Goal: Task Accomplishment & Management: Complete application form

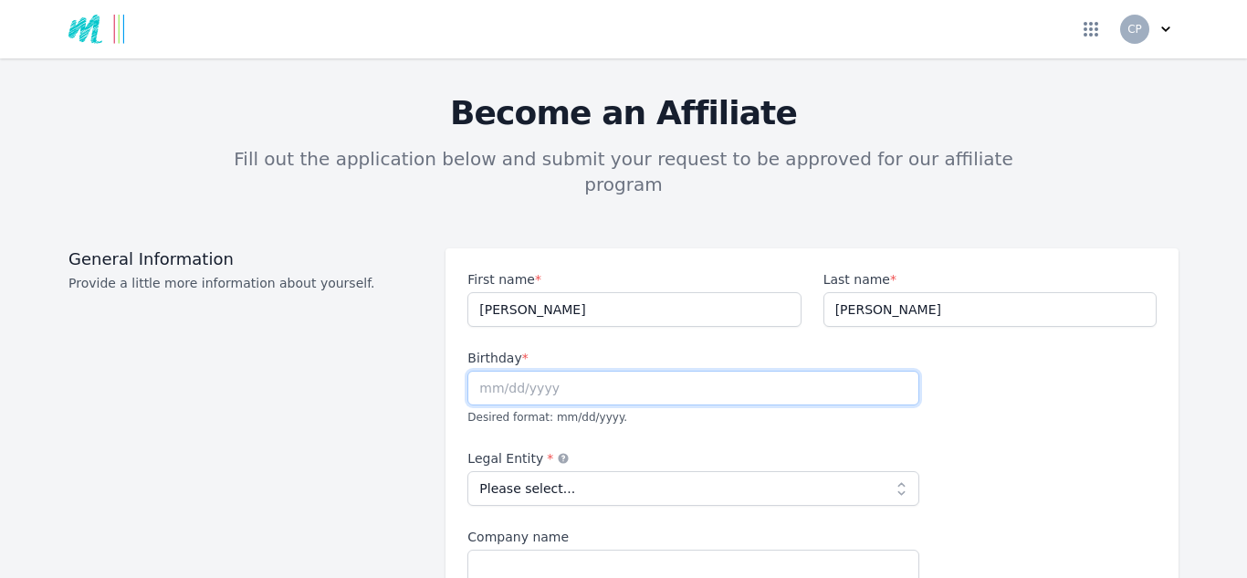
click at [753, 371] on input "text" at bounding box center [693, 388] width 452 height 35
type input "[DATE]"
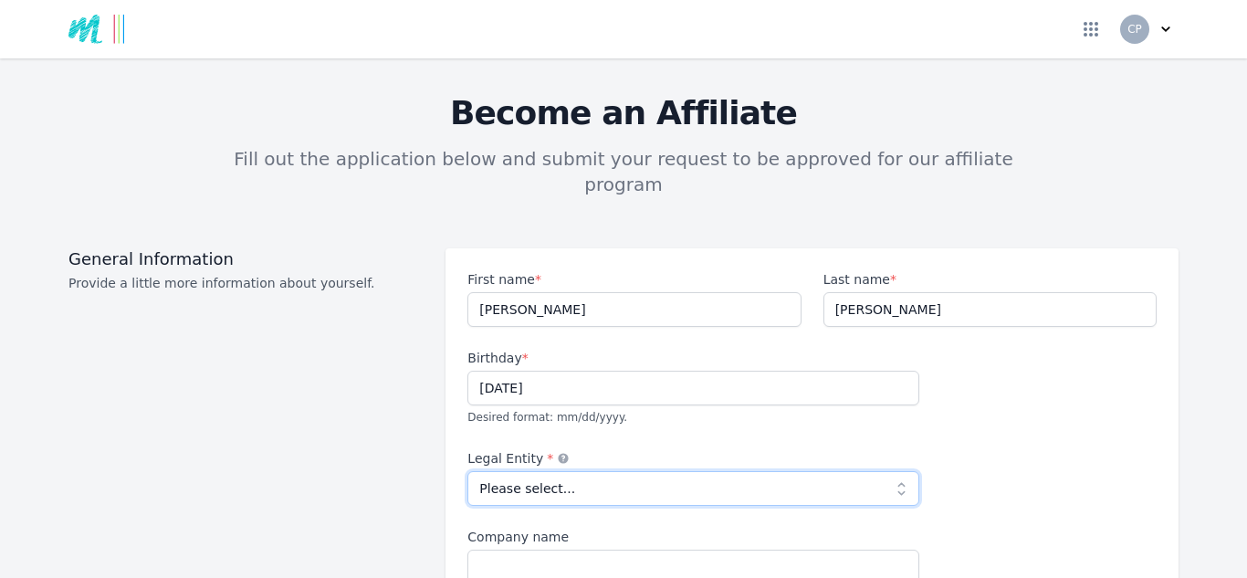
click at [717, 471] on select "Please select... Individual Partnership Corporation Sole Proprietorship Foreign…" at bounding box center [693, 488] width 452 height 35
select select "individual"
click at [467, 471] on select "Please select... Individual Partnership Corporation Sole Proprietorship Foreign…" at bounding box center [693, 488] width 452 height 35
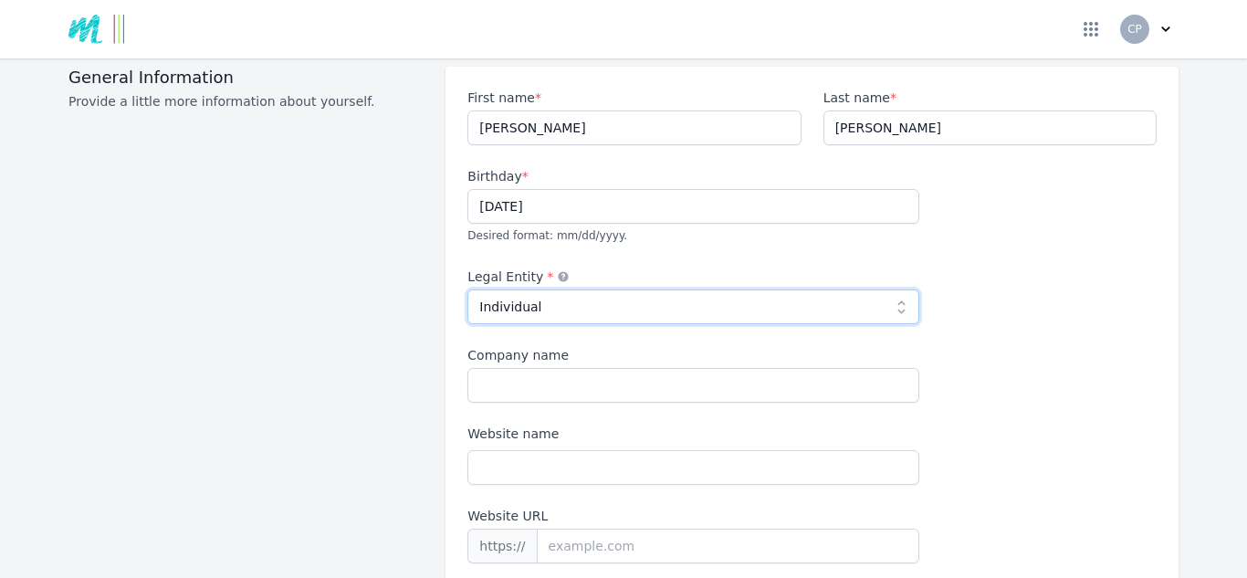
scroll to position [183, 0]
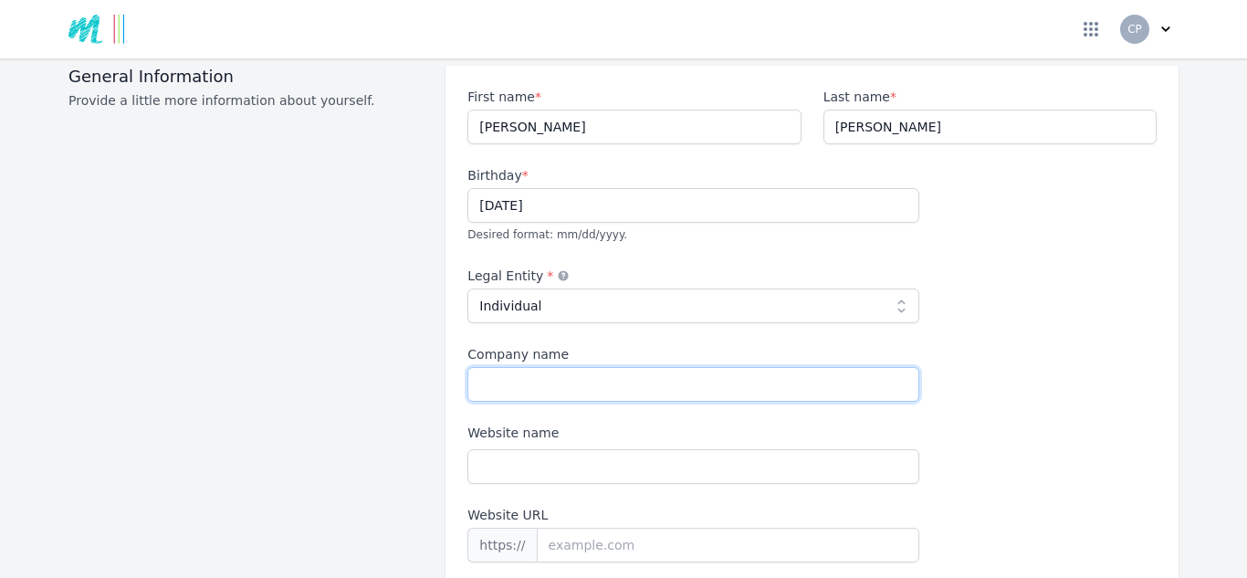
click at [694, 367] on input "Company name" at bounding box center [693, 384] width 452 height 35
type input "Digital Mums Rising"
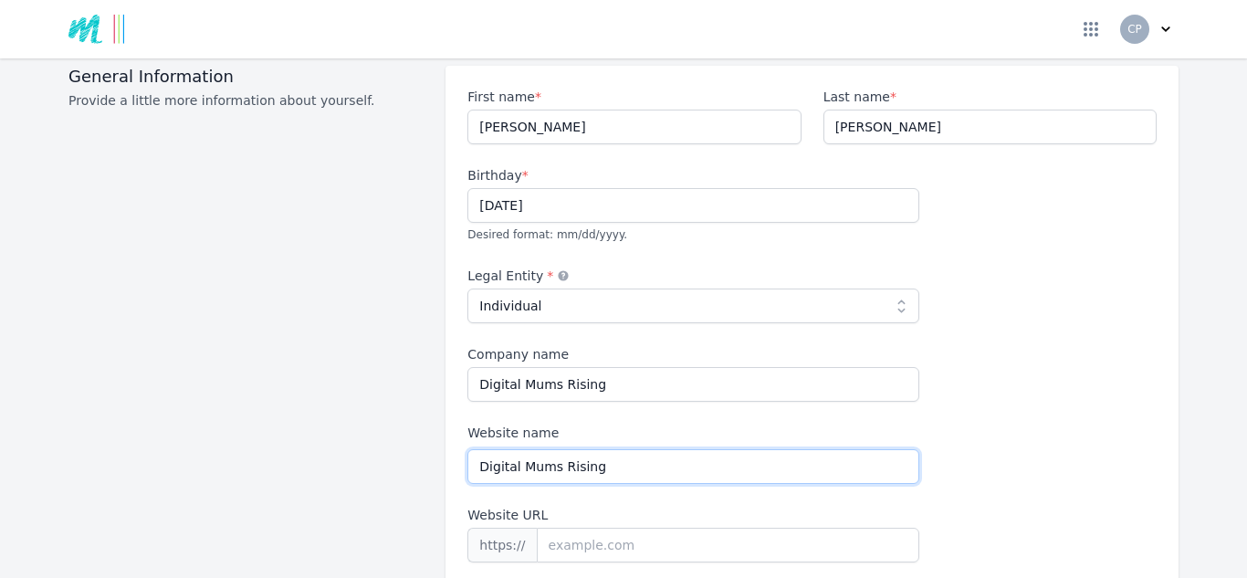
type input "Digital Mums Rising"
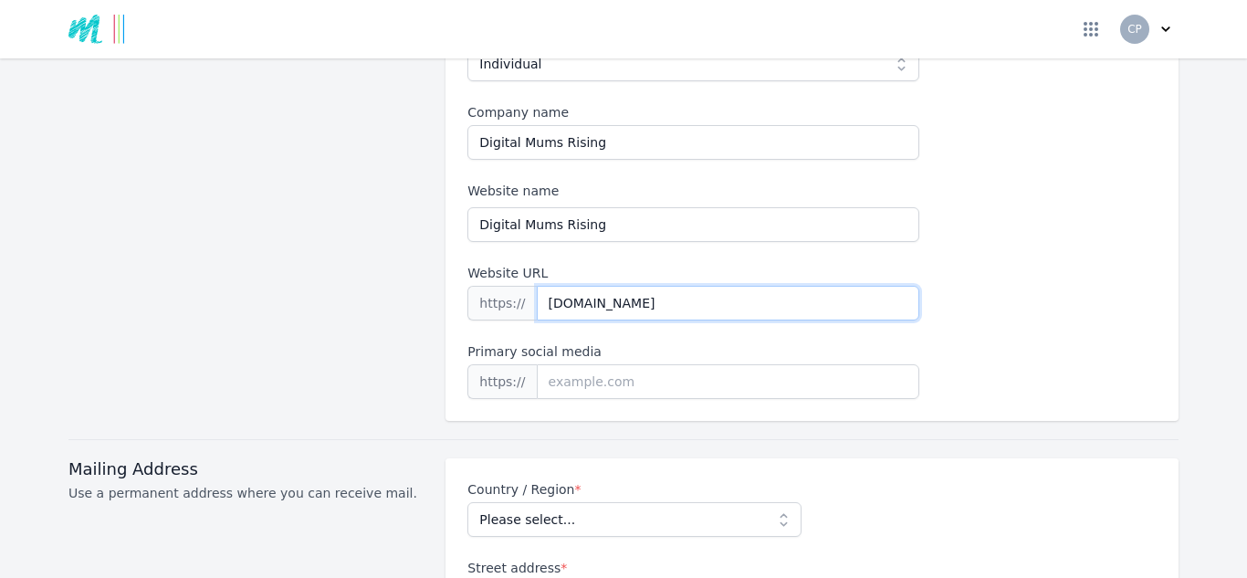
scroll to position [456, 0]
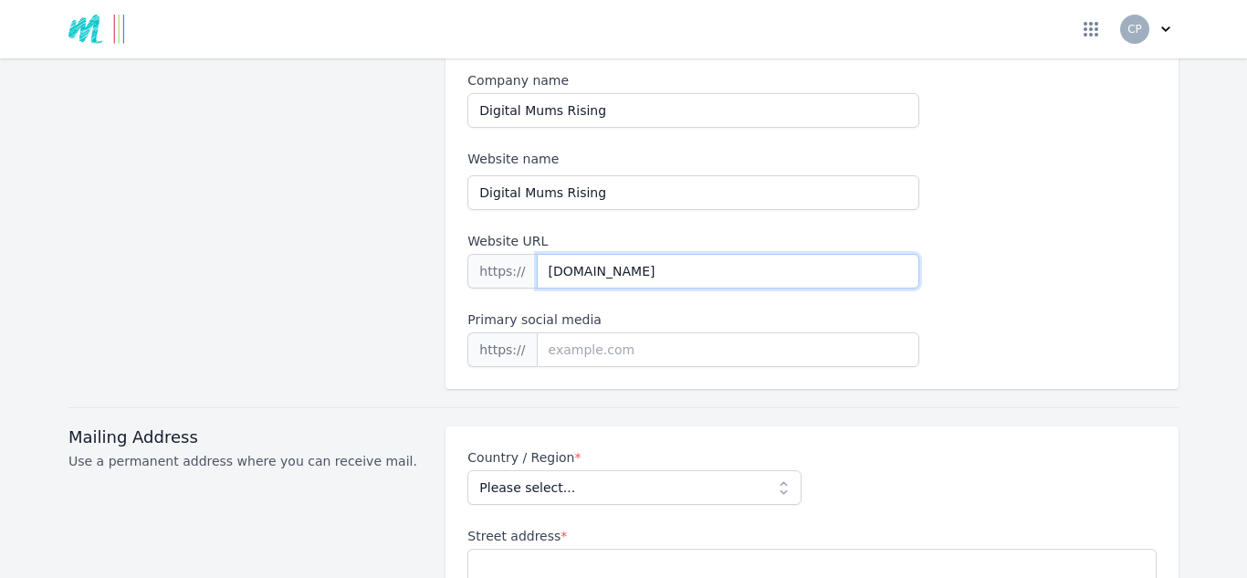
type input "[DOMAIN_NAME]"
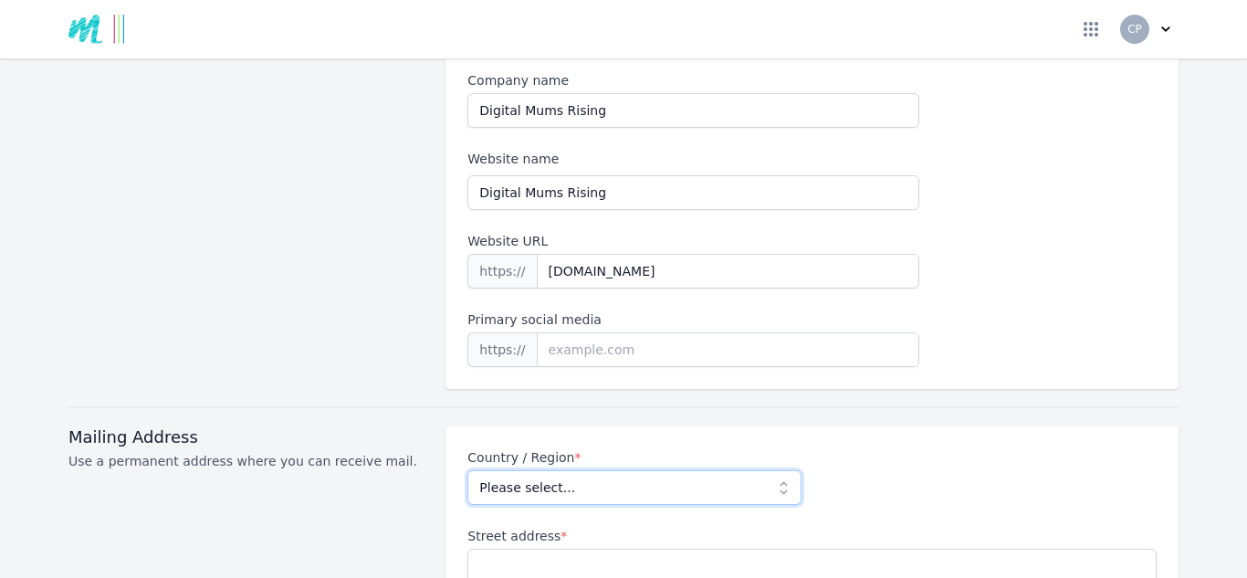
click at [780, 470] on select "Please select... [GEOGRAPHIC_DATA] [GEOGRAPHIC_DATA] [GEOGRAPHIC_DATA] [US_STAT…" at bounding box center [633, 487] width 333 height 35
select select "GB"
click at [467, 470] on select "Please select... [GEOGRAPHIC_DATA] [GEOGRAPHIC_DATA] [GEOGRAPHIC_DATA] [US_STAT…" at bounding box center [633, 487] width 333 height 35
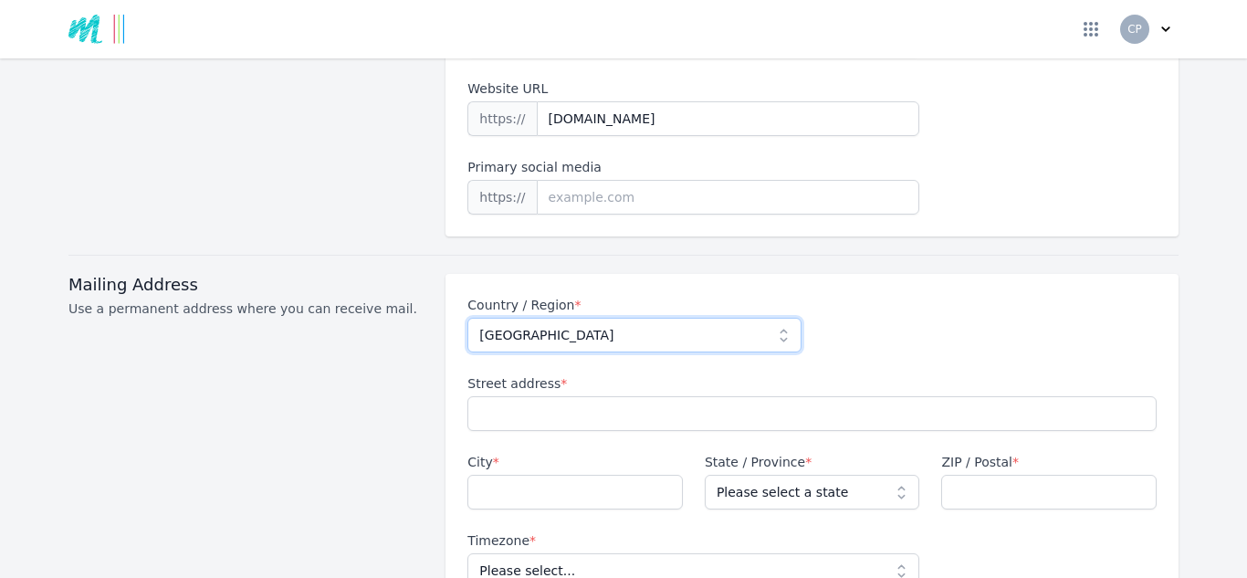
scroll to position [639, 0]
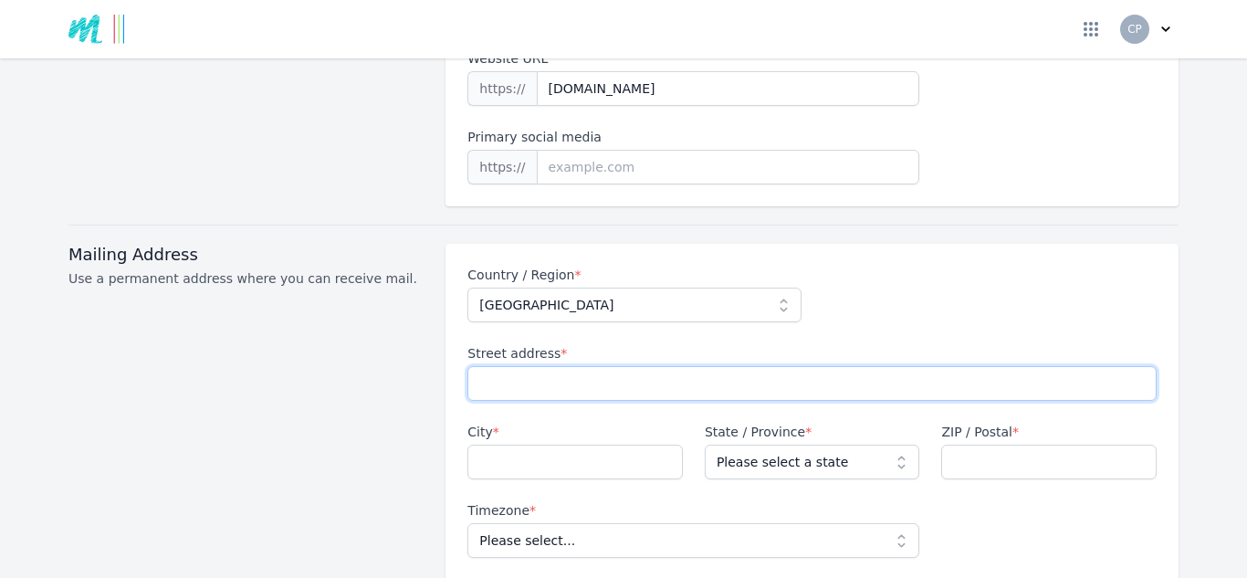
click at [696, 366] on input "Street address *" at bounding box center [811, 383] width 689 height 35
type input "Upton Drive"
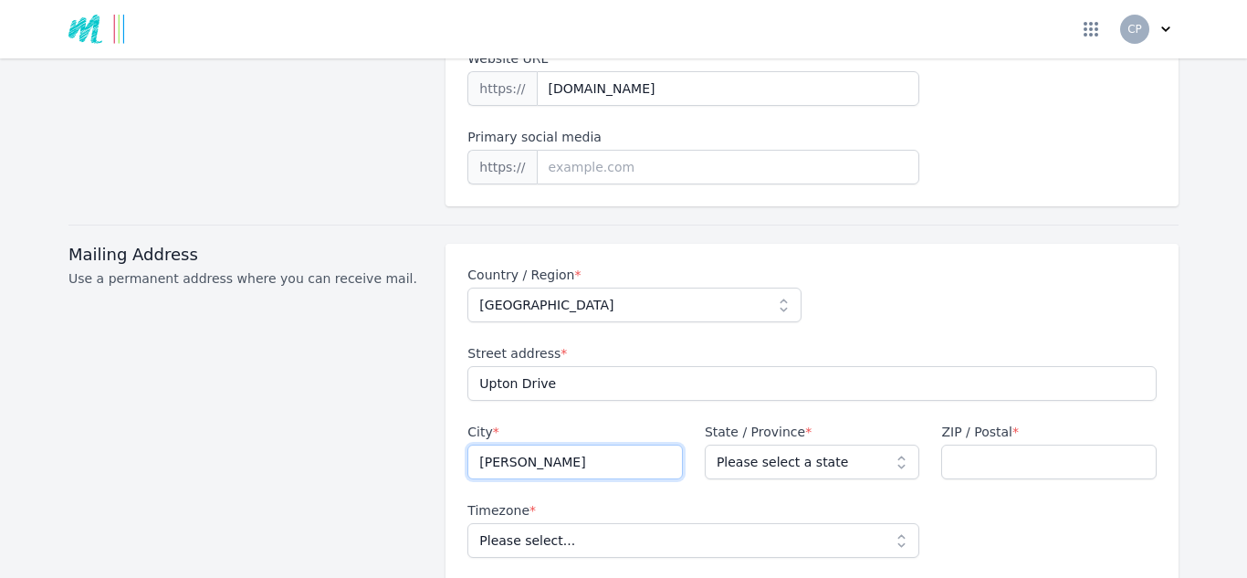
type input "[PERSON_NAME]"
select select "CHS"
type input "CH2 1BX"
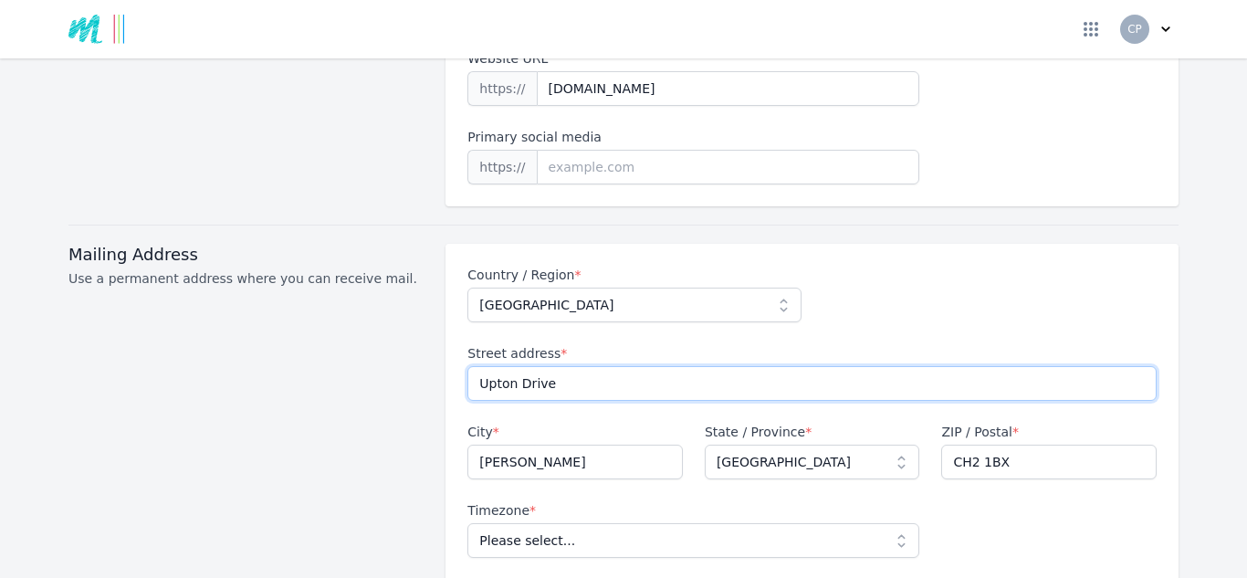
click at [472, 366] on input "Upton Drive" at bounding box center [811, 383] width 689 height 35
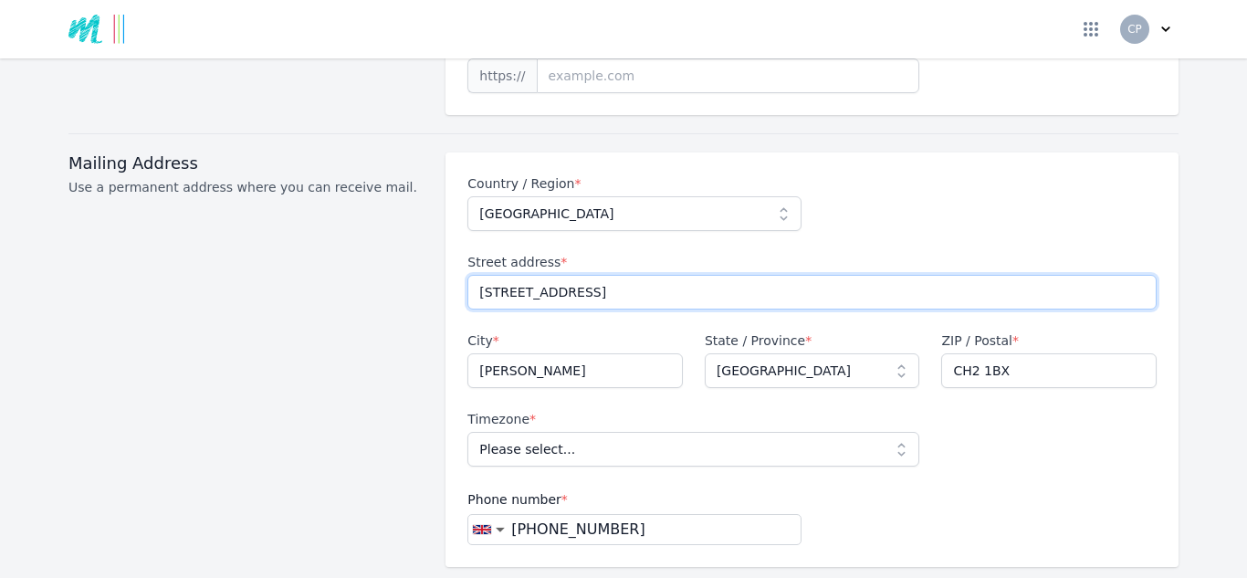
scroll to position [821, 0]
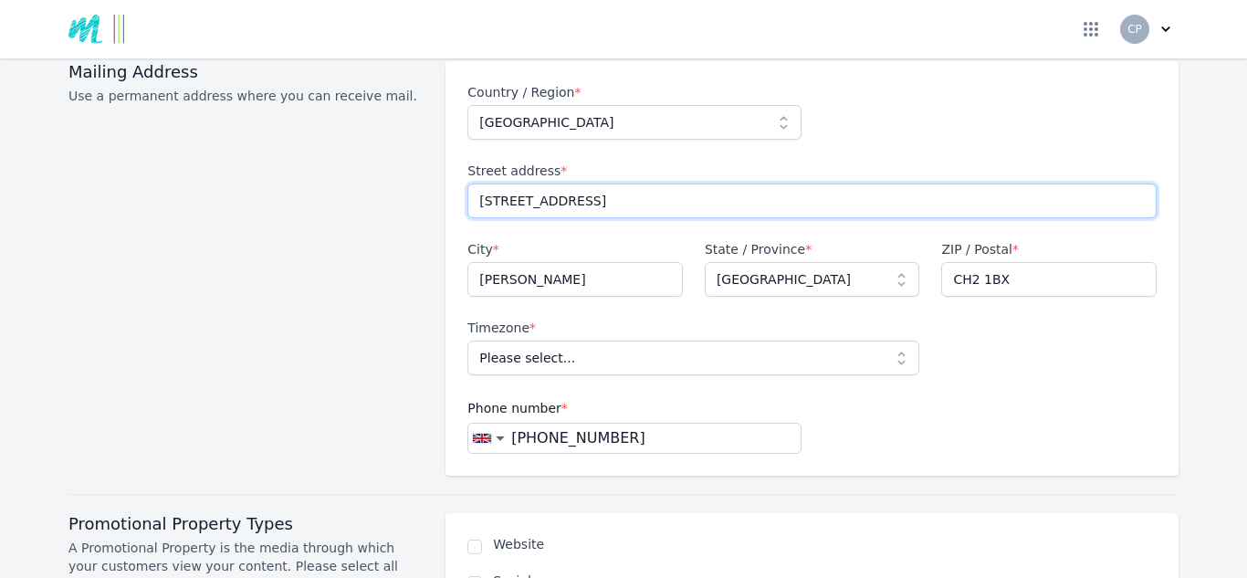
type input "[STREET_ADDRESS]"
click at [691, 340] on select "Please select... [GEOGRAPHIC_DATA]/[GEOGRAPHIC_DATA]" at bounding box center [693, 357] width 452 height 35
select select "Europe/[GEOGRAPHIC_DATA]"
click at [467, 340] on select "Please select... [GEOGRAPHIC_DATA]/[GEOGRAPHIC_DATA]" at bounding box center [693, 357] width 452 height 35
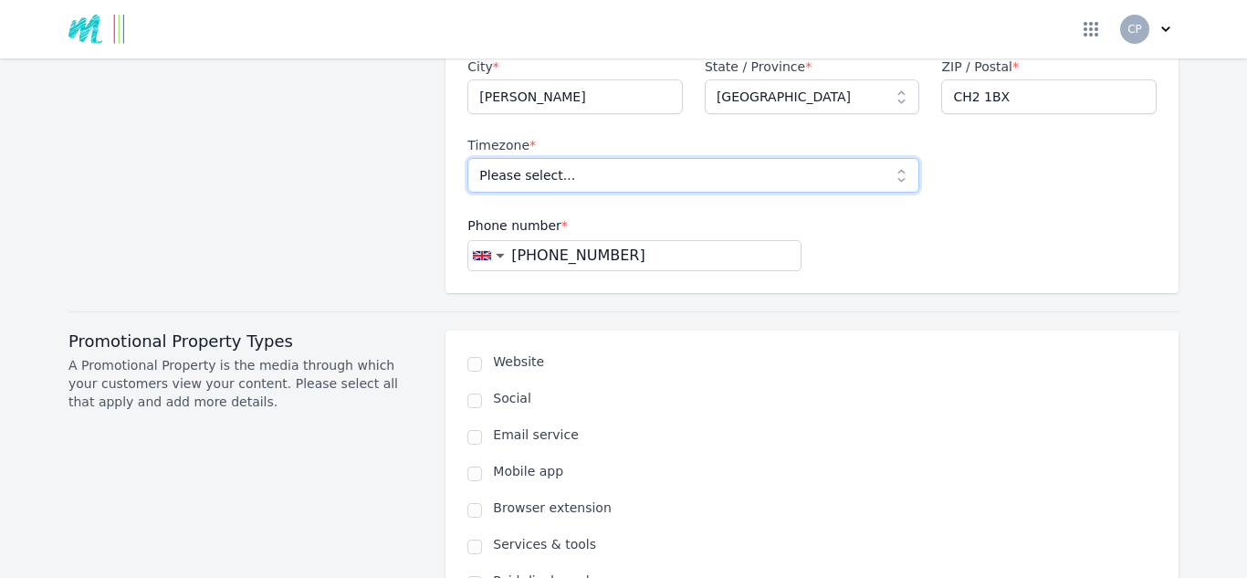
scroll to position [1095, 0]
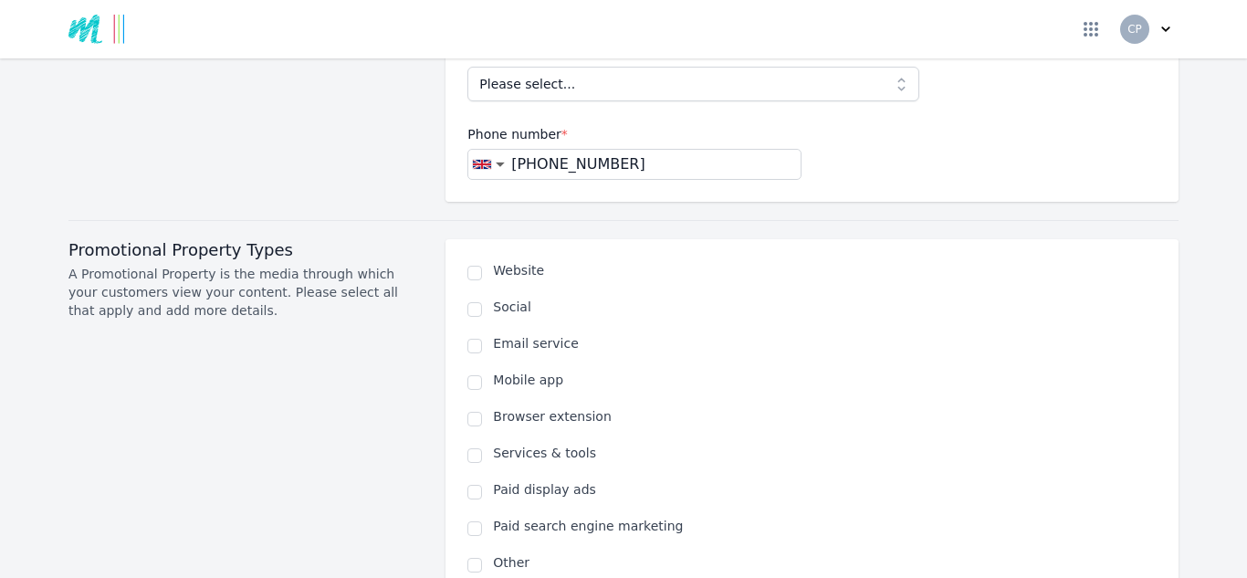
click at [504, 261] on label "Website" at bounding box center [825, 270] width 664 height 18
click at [469, 266] on input "checkbox" at bounding box center [474, 273] width 15 height 15
checkbox input "true"
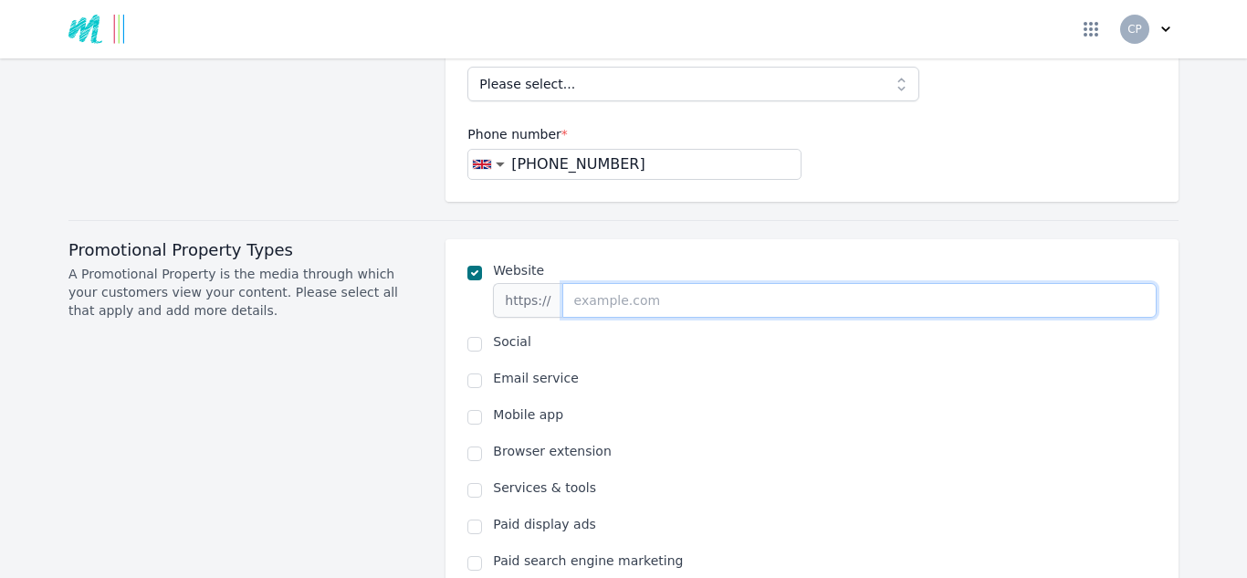
click at [582, 283] on input "url" at bounding box center [859, 300] width 594 height 35
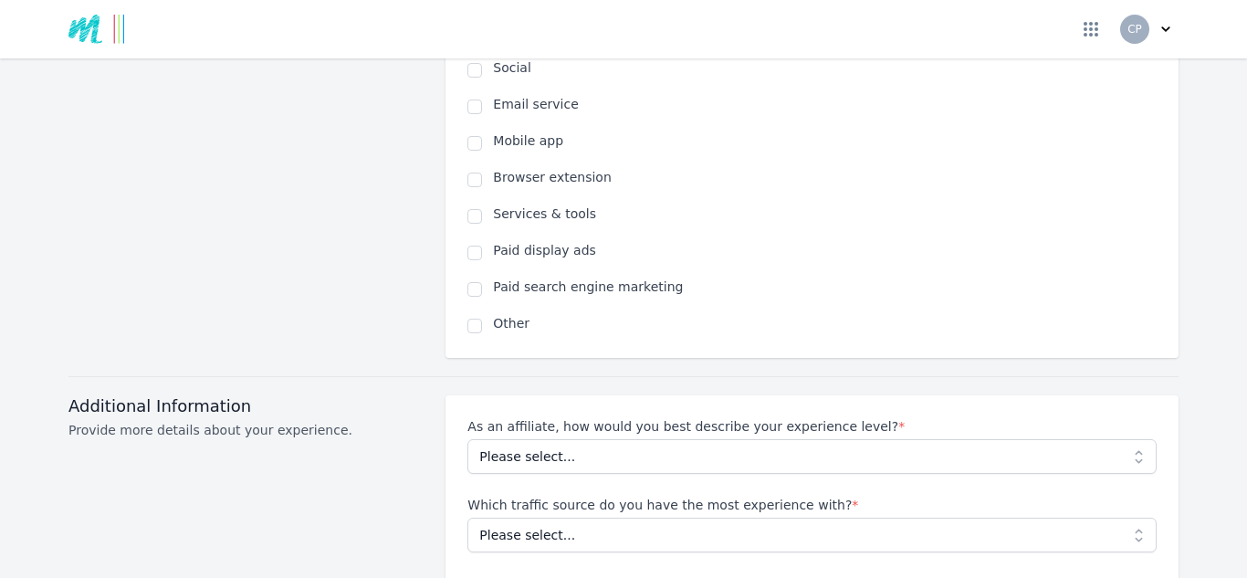
scroll to position [1460, 0]
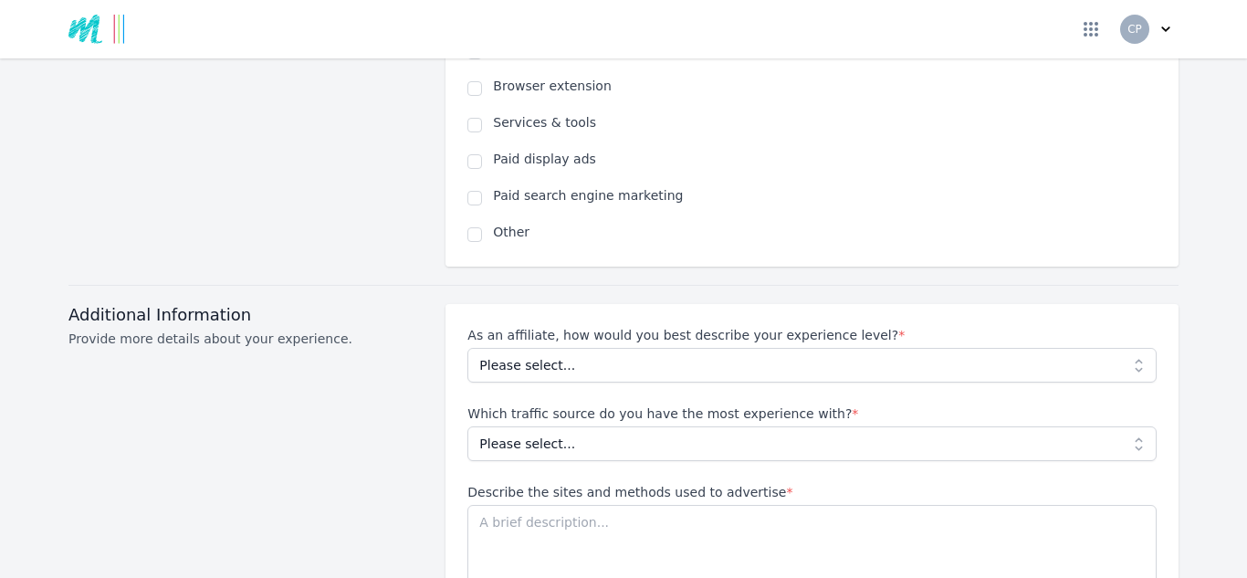
type input "[DOMAIN_NAME]"
click at [652, 348] on select "Please select... Beginner Intermediate Expert" at bounding box center [811, 365] width 689 height 35
select select "Beginner"
click at [467, 348] on select "Please select... Beginner Intermediate Expert" at bounding box center [811, 365] width 689 height 35
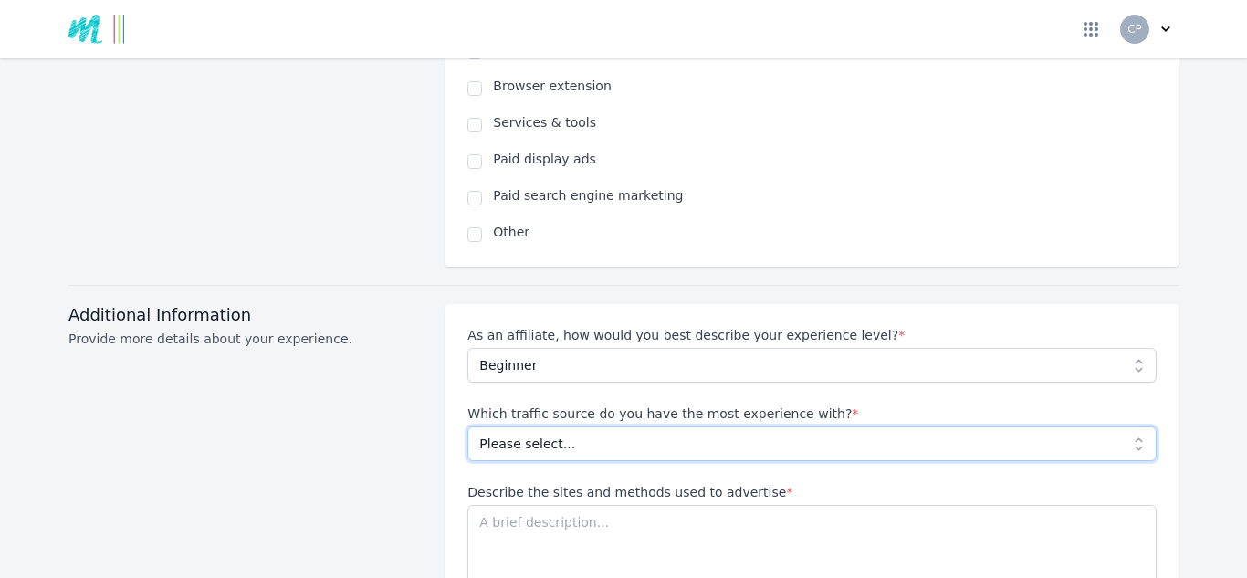
click at [609, 426] on select "Please select... No experience Social media Pay per click Media buying Organic …" at bounding box center [811, 443] width 689 height 35
select select "No experience"
click at [467, 426] on select "Please select... No experience Social media Pay per click Media buying Organic …" at bounding box center [811, 443] width 689 height 35
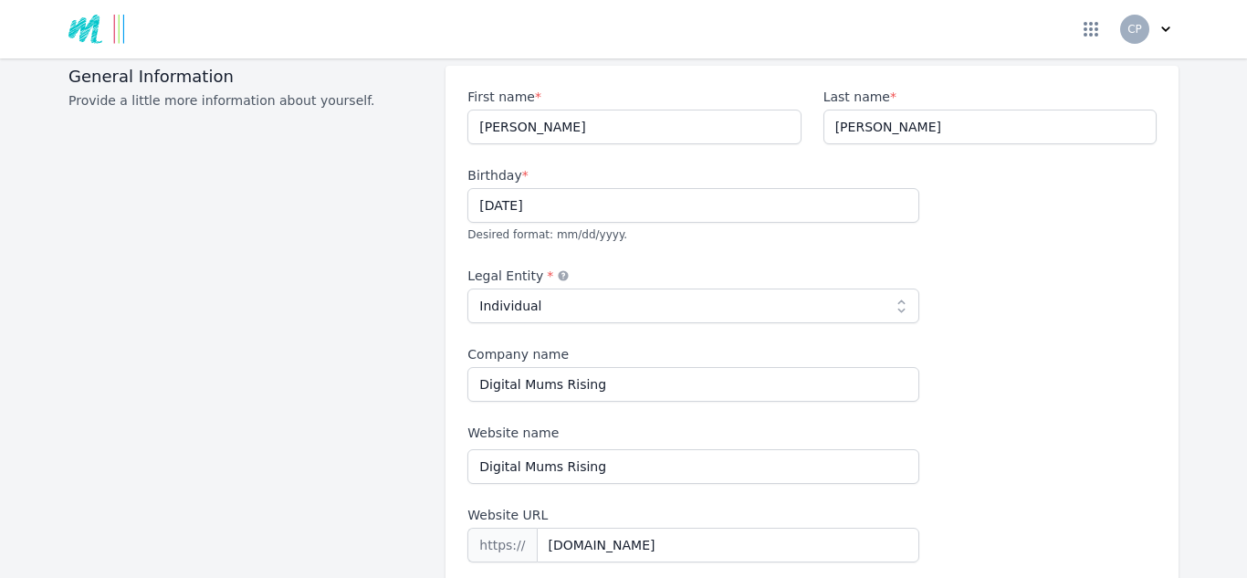
scroll to position [0, 0]
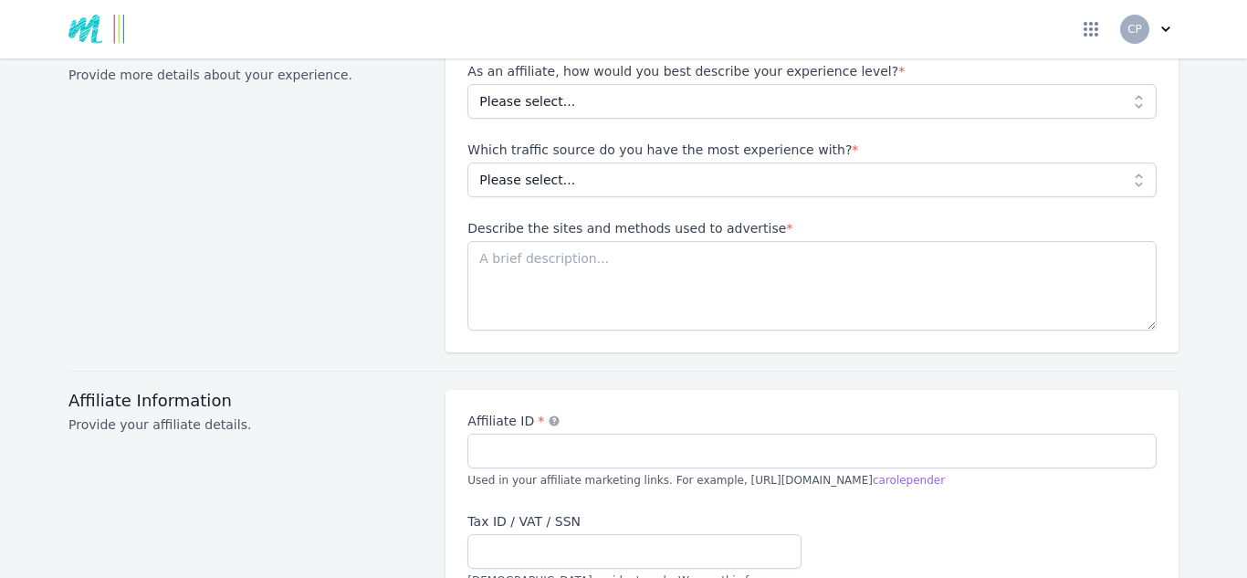
scroll to position [1643, 0]
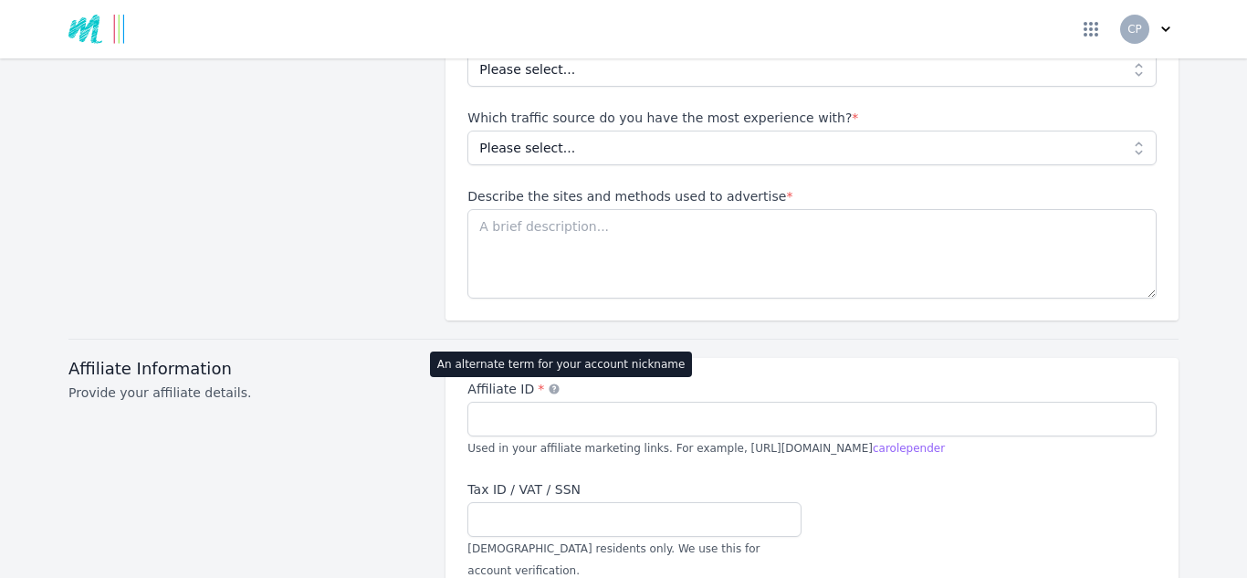
click at [549, 383] on icon at bounding box center [554, 388] width 10 height 10
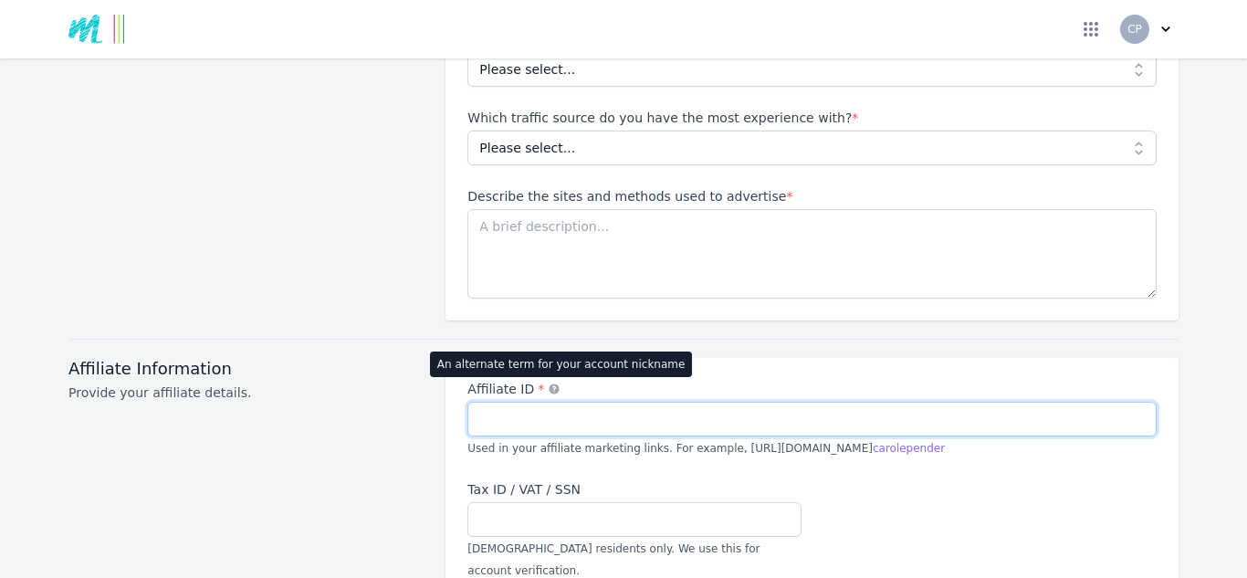
click at [543, 402] on input "Affiliate ID * An alternate term for your account nickname" at bounding box center [811, 419] width 689 height 35
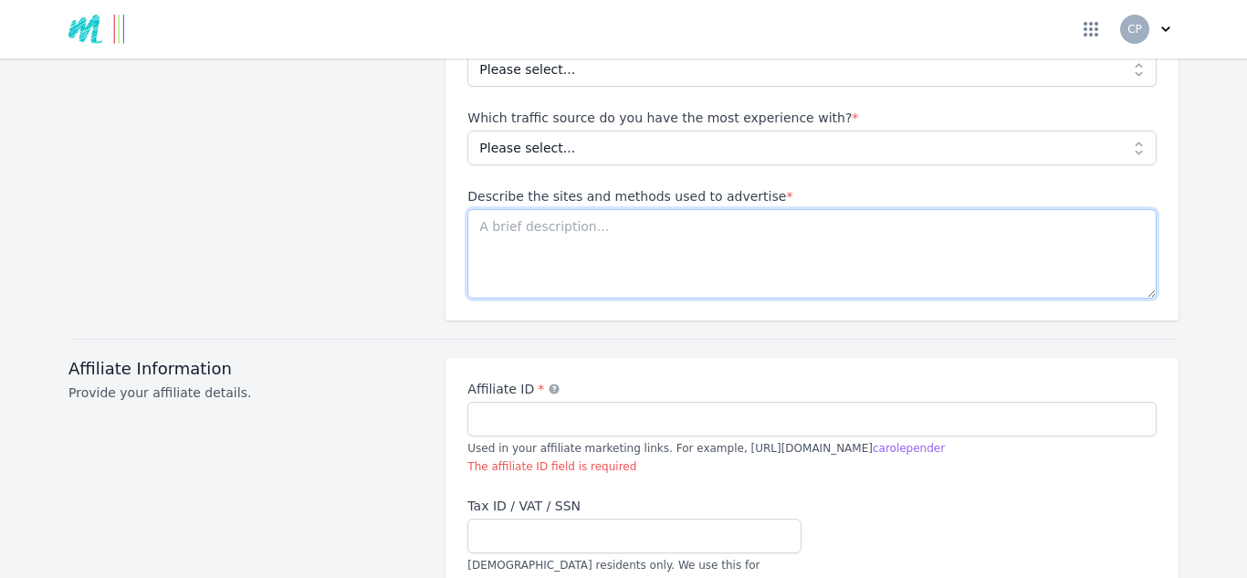
click at [564, 209] on textarea "Describe the sites and methods used to advertise *" at bounding box center [811, 253] width 689 height 89
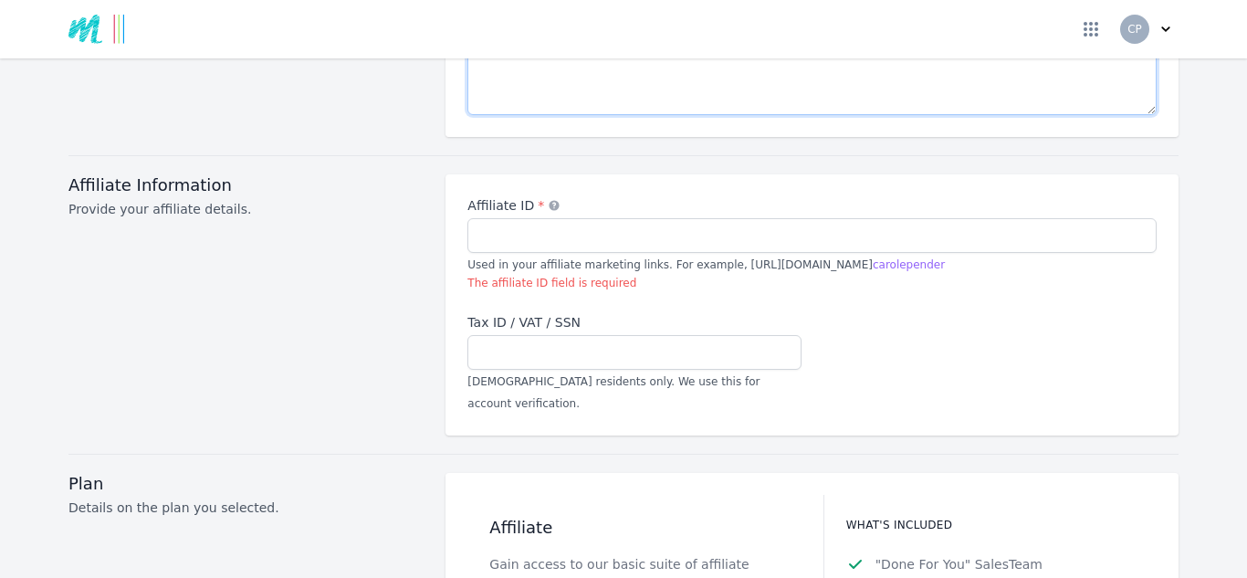
scroll to position [1825, 0]
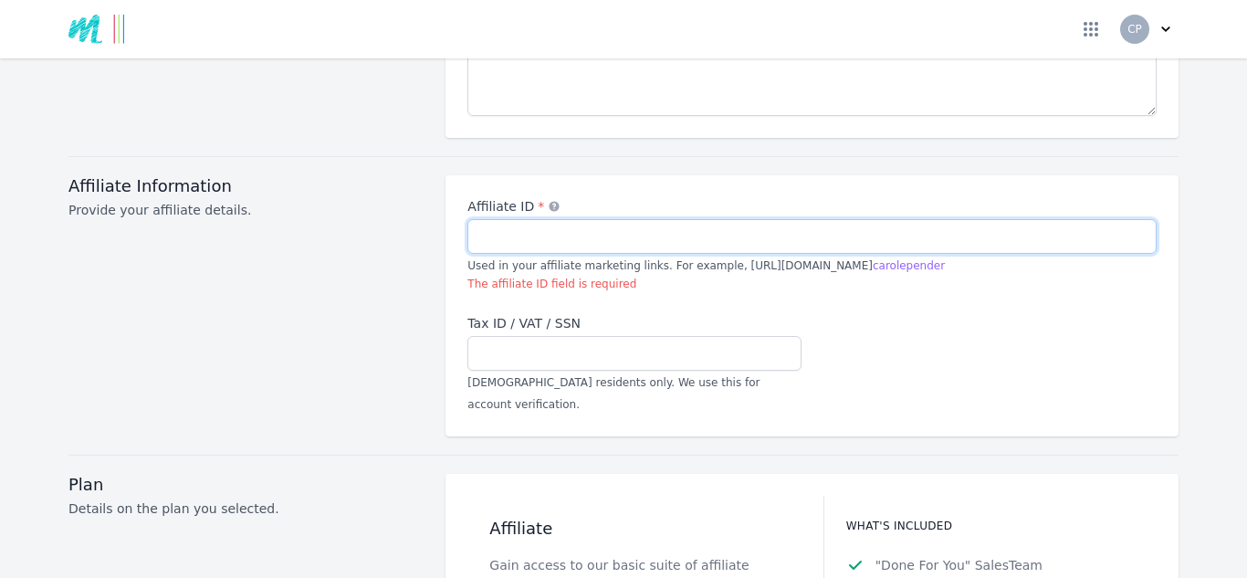
click at [564, 203] on div "Affiliate ID * An alternate term for your account nickname Used in your affilia…" at bounding box center [811, 244] width 689 height 95
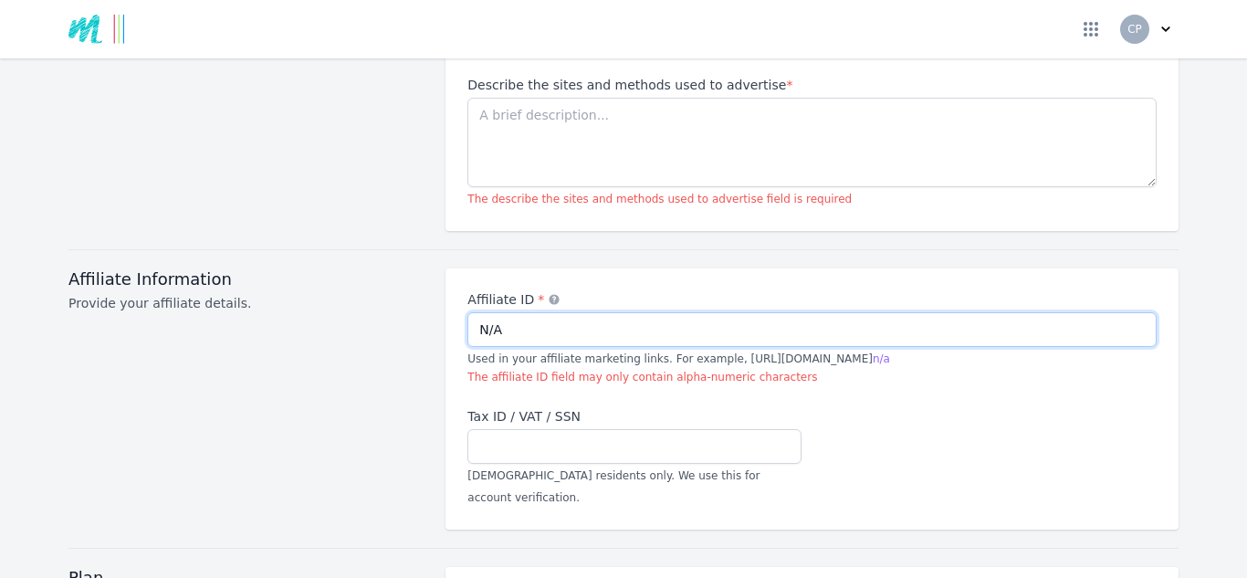
scroll to position [1734, 0]
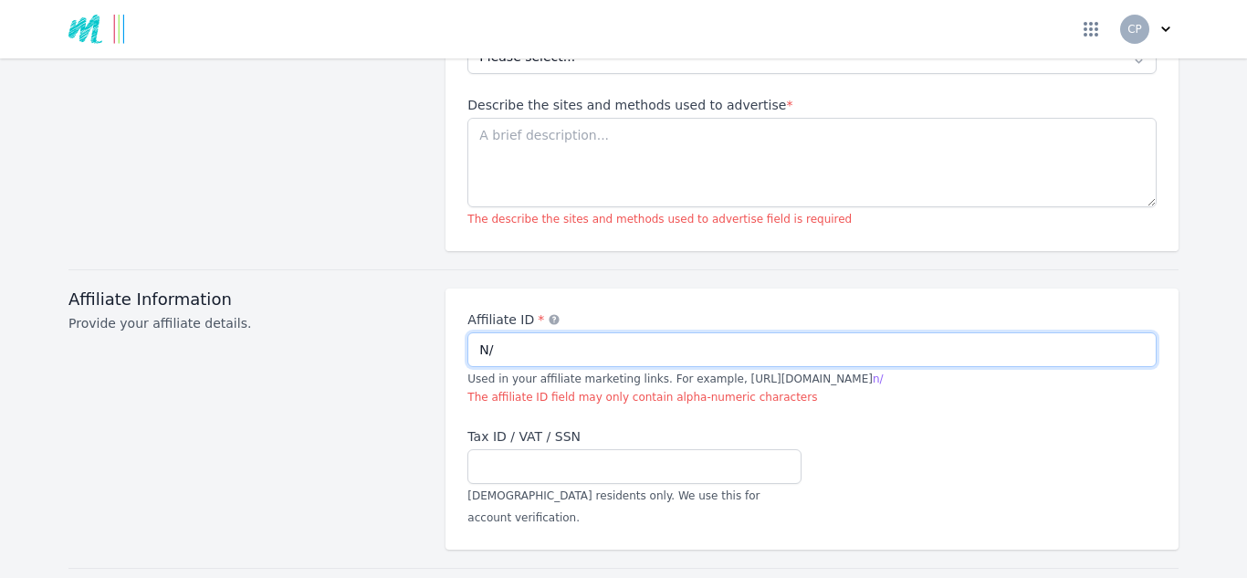
type input "N"
type input "n"
type input "N"
type input "na - dont have one yet"
drag, startPoint x: 604, startPoint y: 320, endPoint x: 465, endPoint y: 316, distance: 138.8
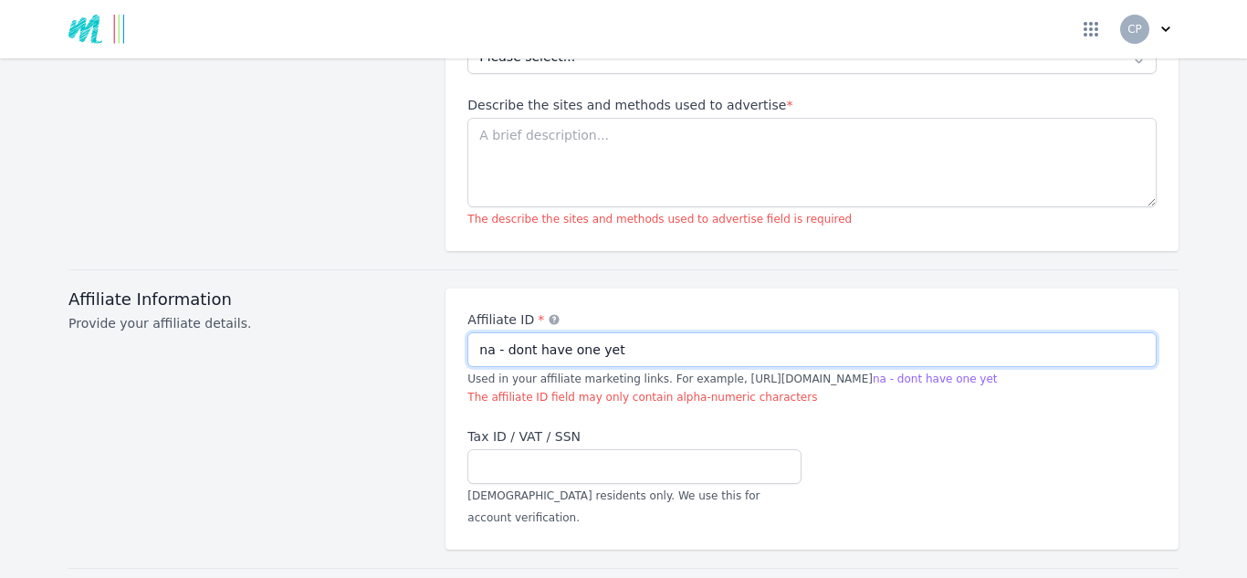
click at [467, 332] on input "na - dont have one yet" at bounding box center [811, 349] width 689 height 35
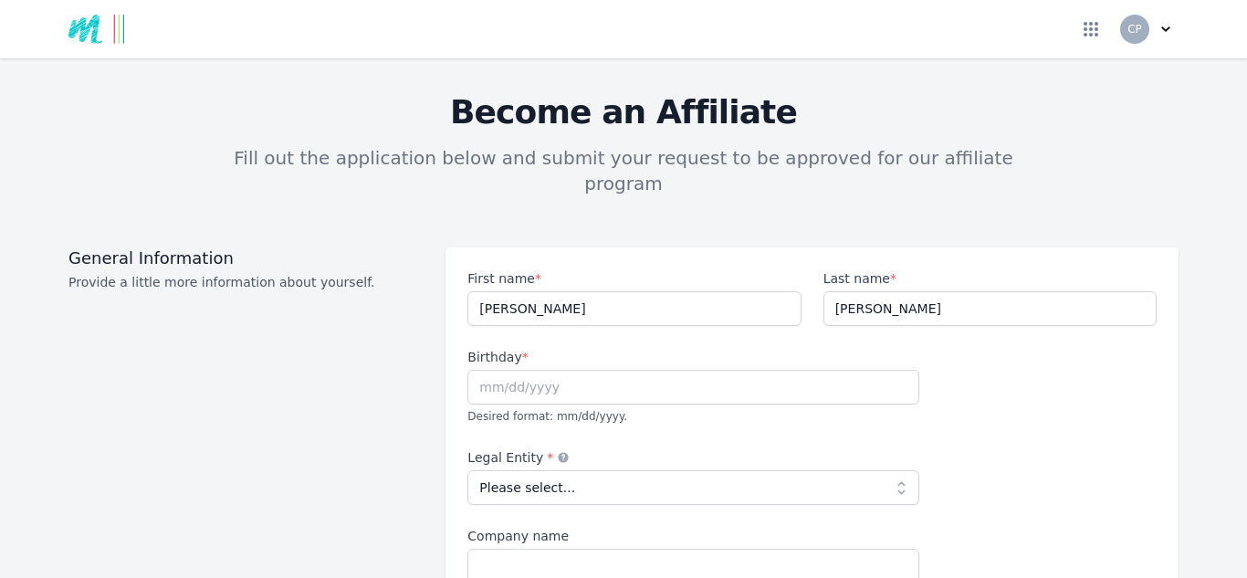
scroll to position [0, 0]
